Goal: Task Accomplishment & Management: Complete application form

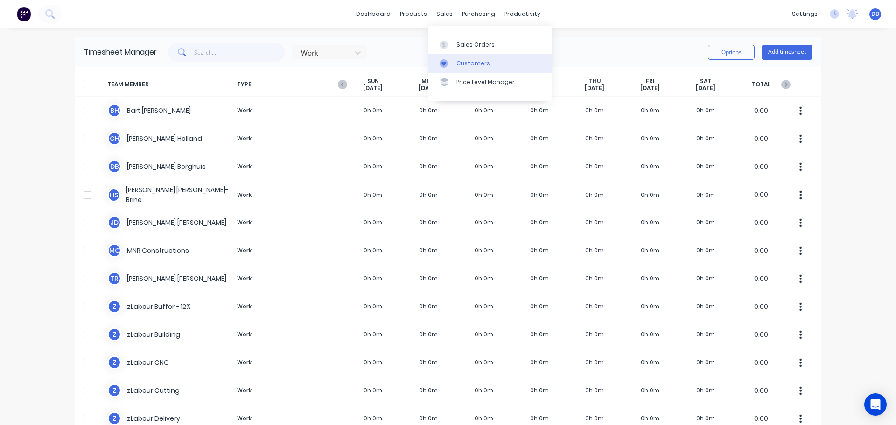
drag, startPoint x: 462, startPoint y: 46, endPoint x: 480, endPoint y: 54, distance: 20.3
click at [462, 46] on div "Sales Orders" at bounding box center [475, 45] width 38 height 8
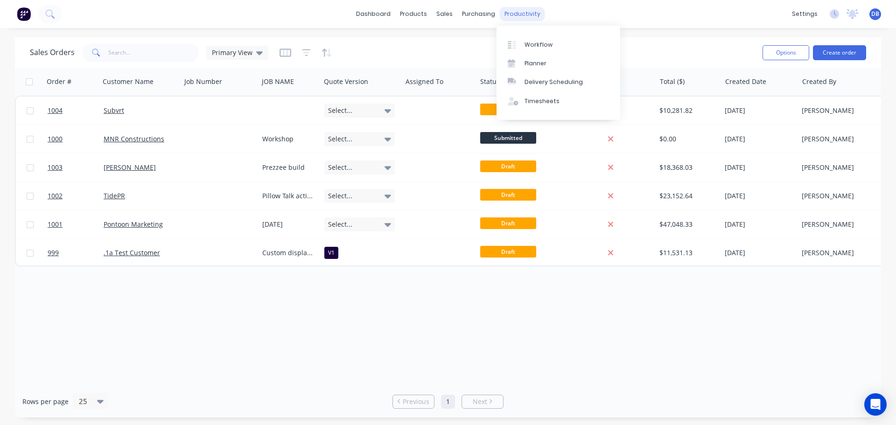
click at [510, 9] on div "productivity" at bounding box center [522, 14] width 45 height 14
click at [537, 106] on link "Timesheets" at bounding box center [559, 101] width 124 height 19
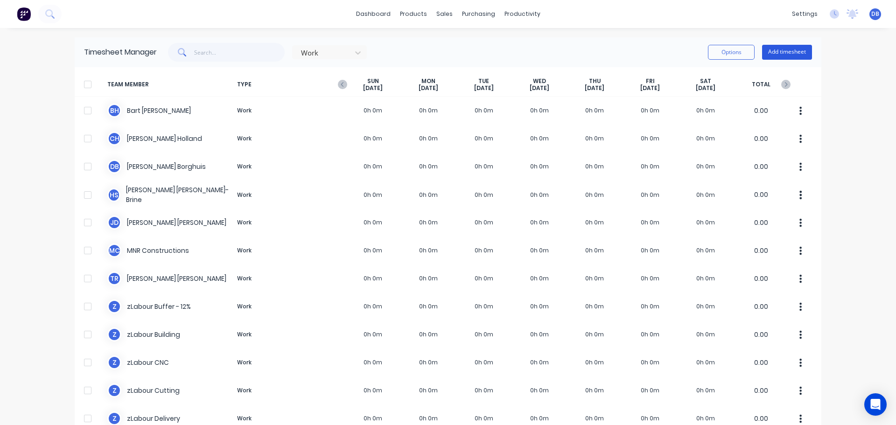
click at [786, 49] on button "Add timesheet" at bounding box center [787, 52] width 50 height 15
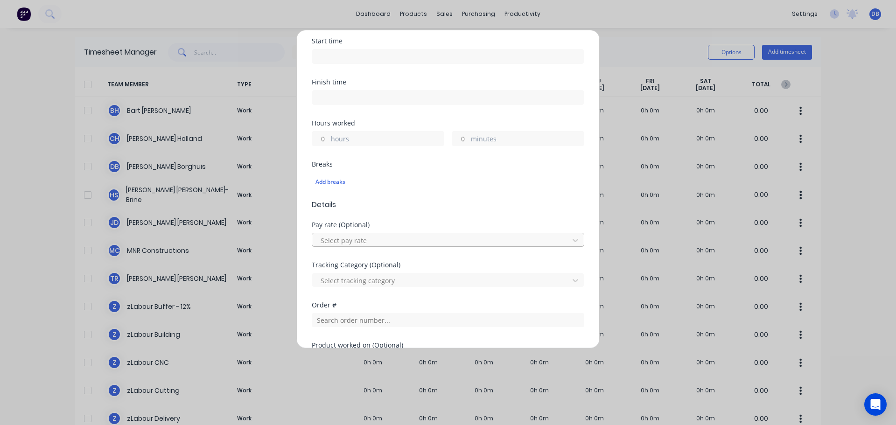
scroll to position [233, 0]
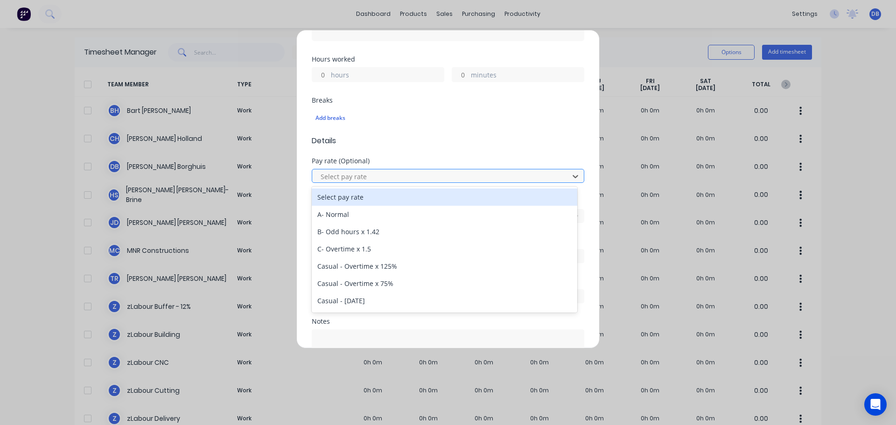
click at [426, 182] on div "Select pay rate" at bounding box center [442, 176] width 250 height 14
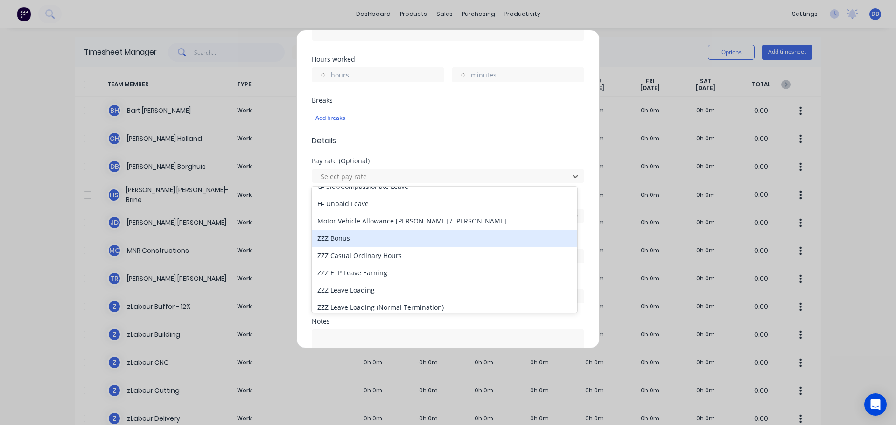
scroll to position [187, 0]
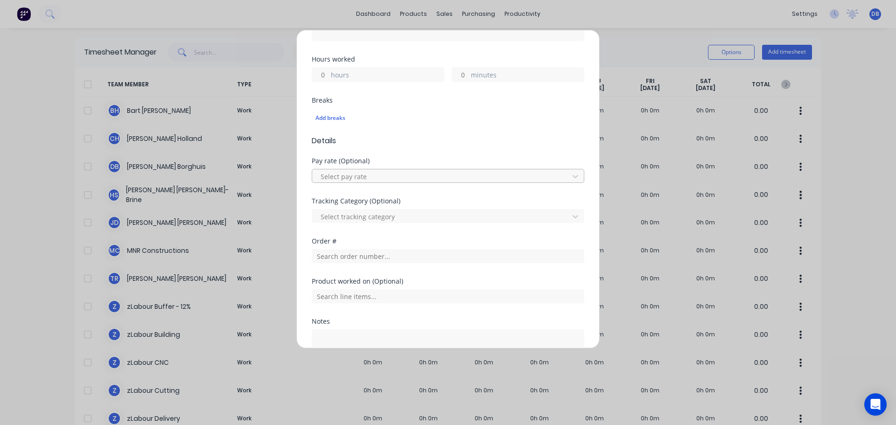
click at [470, 178] on div at bounding box center [442, 177] width 245 height 12
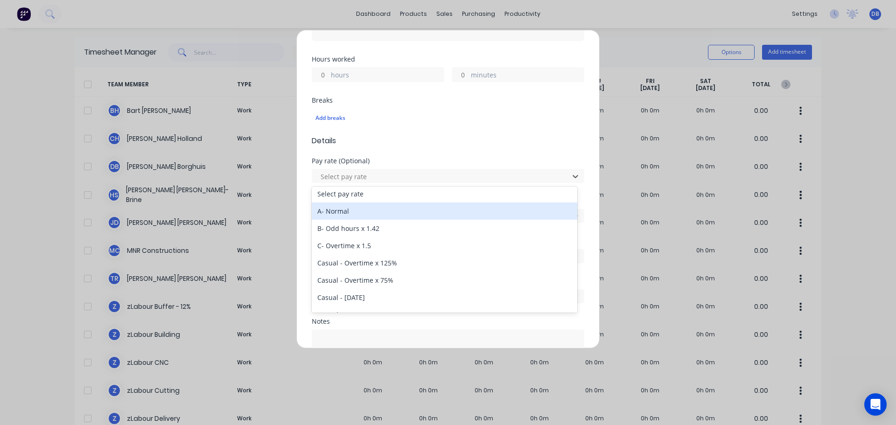
scroll to position [7, 0]
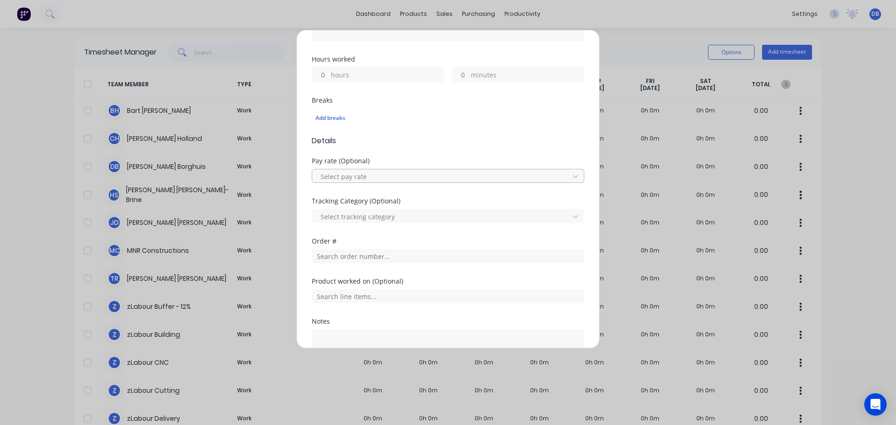
click at [441, 179] on div at bounding box center [442, 177] width 245 height 12
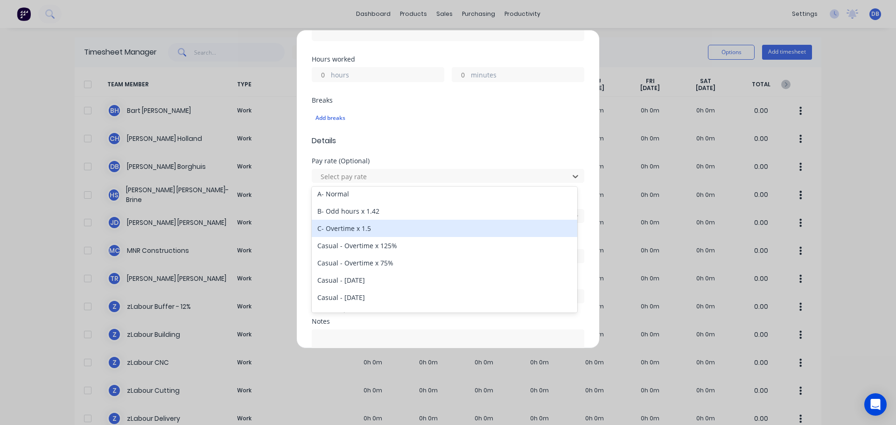
scroll to position [0, 0]
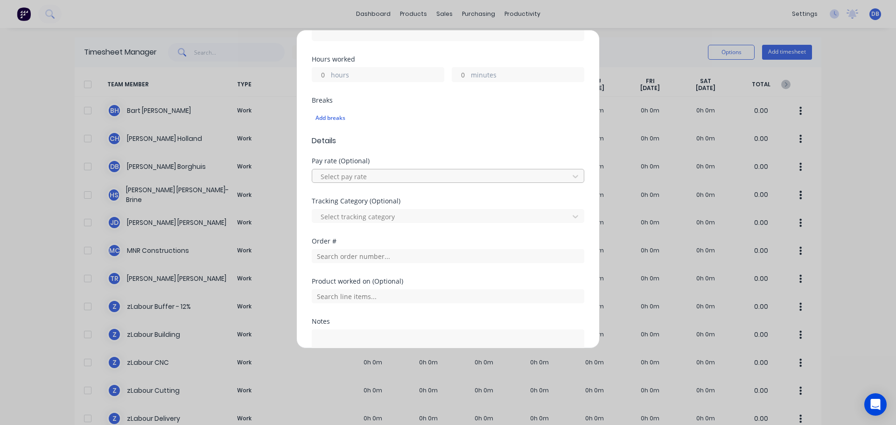
click at [438, 180] on div at bounding box center [442, 177] width 245 height 12
click at [464, 218] on div at bounding box center [442, 217] width 245 height 12
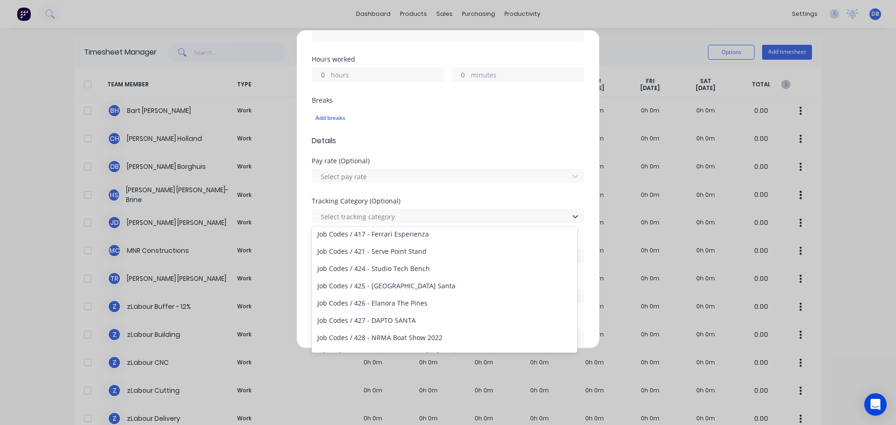
scroll to position [280, 0]
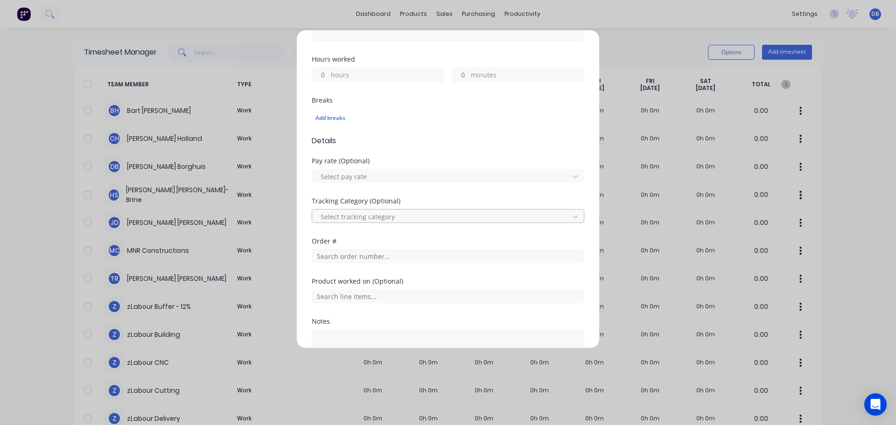
click at [467, 220] on div at bounding box center [442, 217] width 245 height 12
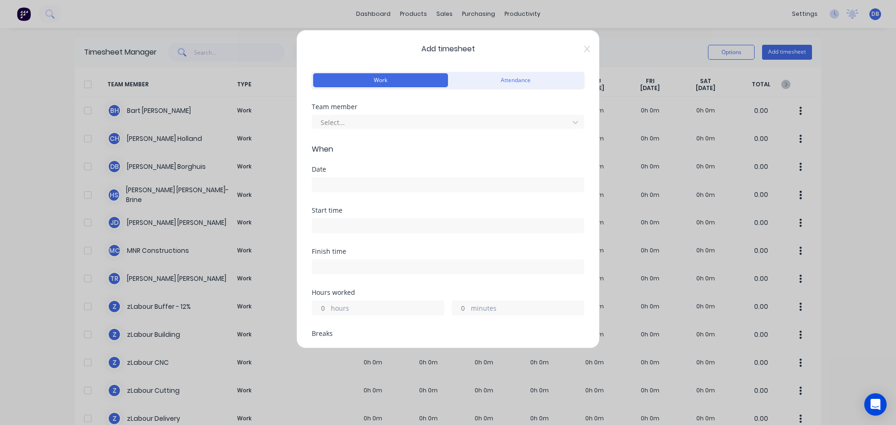
click at [584, 49] on div "Add timesheet Work Attendance Team member Select... When Date Start time Finish…" at bounding box center [447, 189] width 303 height 319
click at [583, 49] on div "Add timesheet Work Attendance Team member Select... When Date Start time Finish…" at bounding box center [447, 189] width 303 height 319
click at [586, 48] on div "Add timesheet Work Attendance Team member Select... When Date Start time Finish…" at bounding box center [447, 189] width 303 height 319
click at [584, 48] on icon at bounding box center [587, 49] width 6 height 7
